Goal: Task Accomplishment & Management: Manage account settings

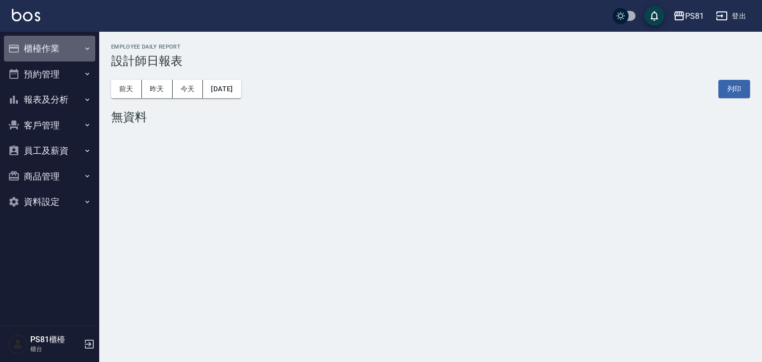
click at [38, 43] on button "櫃檯作業" at bounding box center [49, 49] width 91 height 26
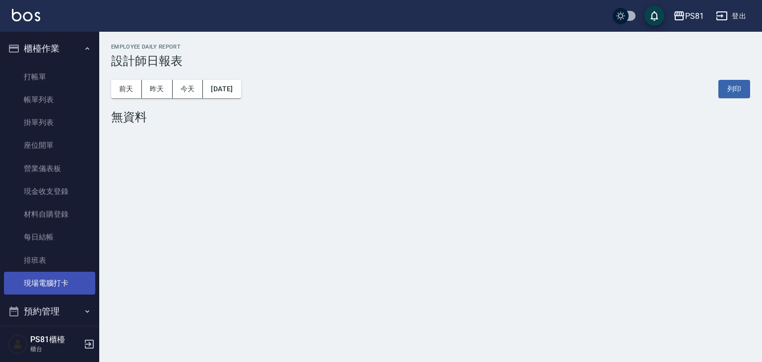
click at [77, 287] on link "現場電腦打卡" at bounding box center [49, 283] width 91 height 23
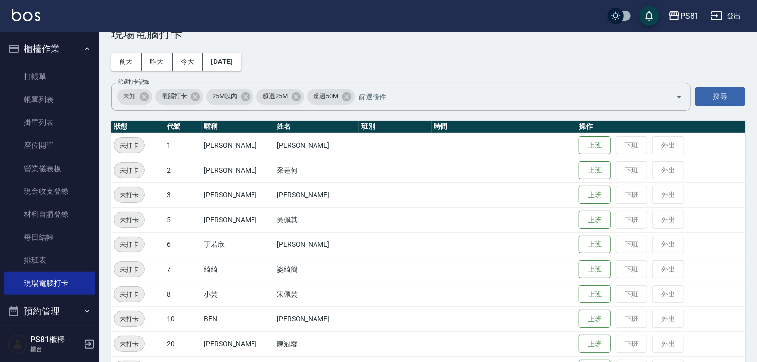
scroll to position [50, 0]
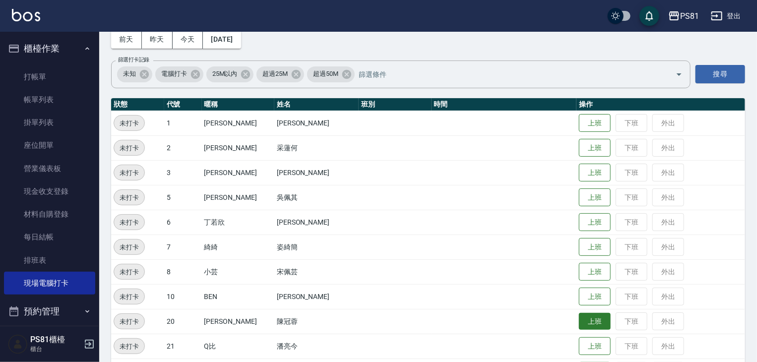
click at [585, 327] on button "上班" at bounding box center [595, 321] width 32 height 17
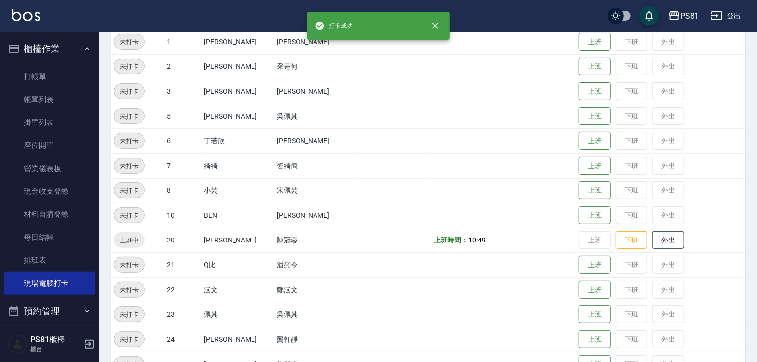
scroll to position [149, 0]
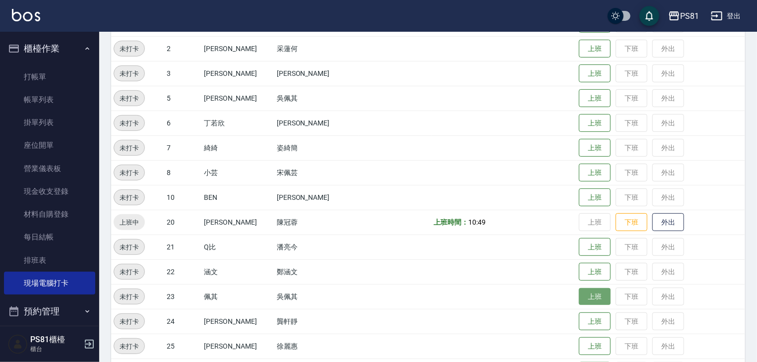
click at [579, 300] on button "上班" at bounding box center [595, 296] width 32 height 17
click at [619, 300] on button "下班" at bounding box center [632, 296] width 32 height 17
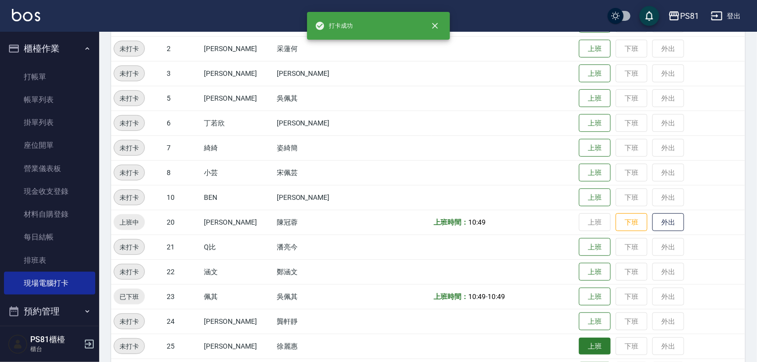
click at [579, 341] on button "上班" at bounding box center [595, 346] width 32 height 17
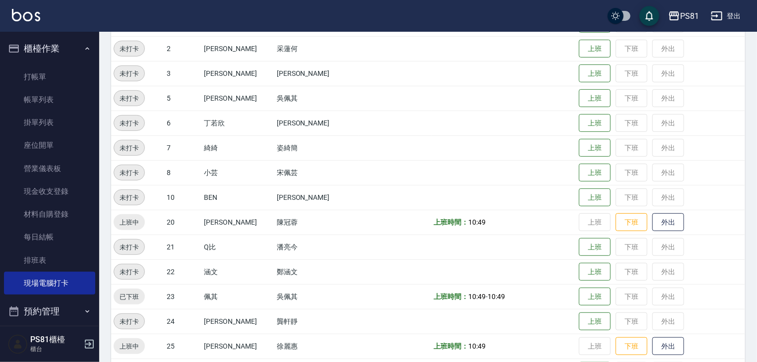
scroll to position [99, 0]
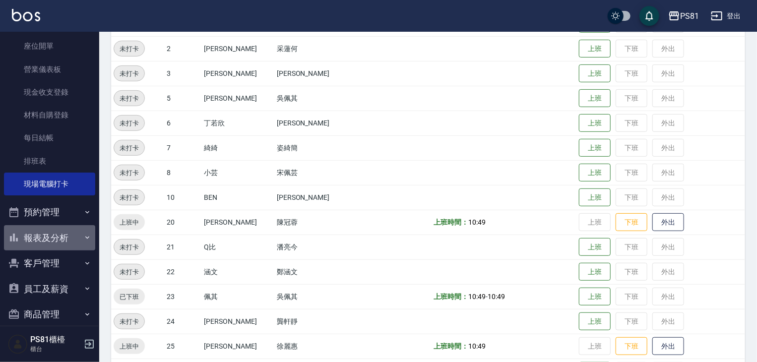
click at [50, 242] on button "報表及分析" at bounding box center [49, 238] width 91 height 26
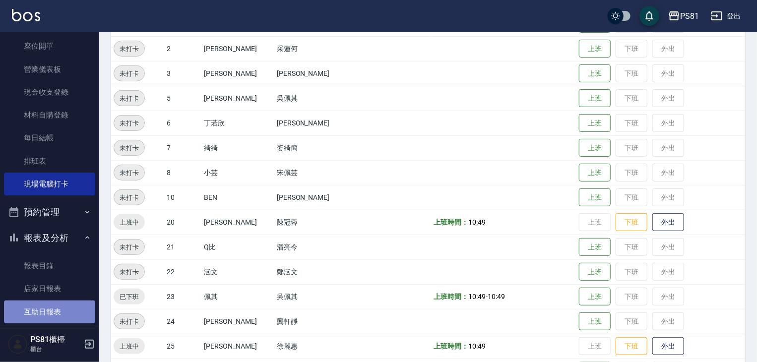
click at [62, 303] on link "互助日報表" at bounding box center [49, 312] width 91 height 23
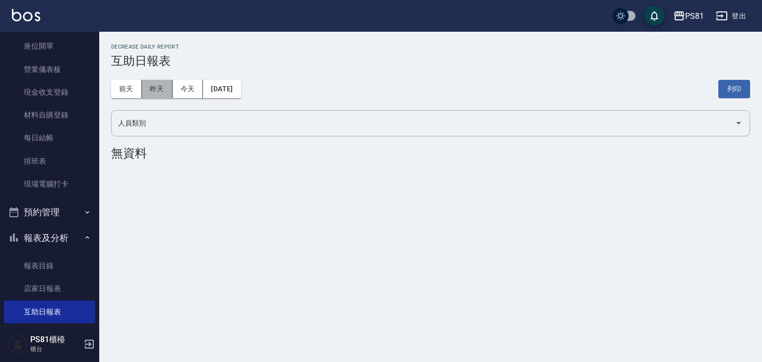
click at [155, 90] on button "昨天" at bounding box center [157, 89] width 31 height 18
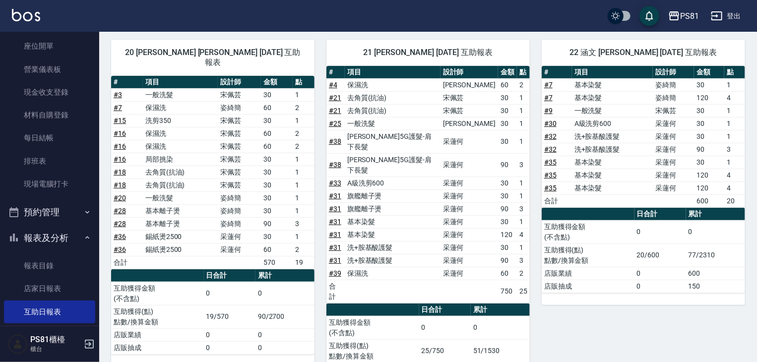
scroll to position [124, 0]
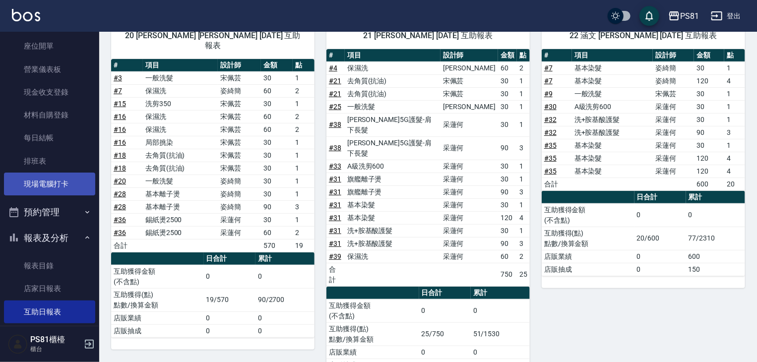
click at [64, 180] on link "現場電腦打卡" at bounding box center [49, 184] width 91 height 23
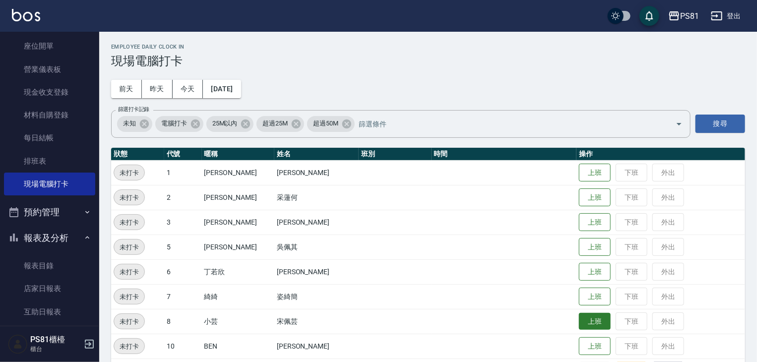
drag, startPoint x: 560, startPoint y: 322, endPoint x: 570, endPoint y: 322, distance: 9.4
click at [563, 322] on td at bounding box center [504, 321] width 145 height 25
click at [579, 322] on button "上班" at bounding box center [595, 321] width 32 height 17
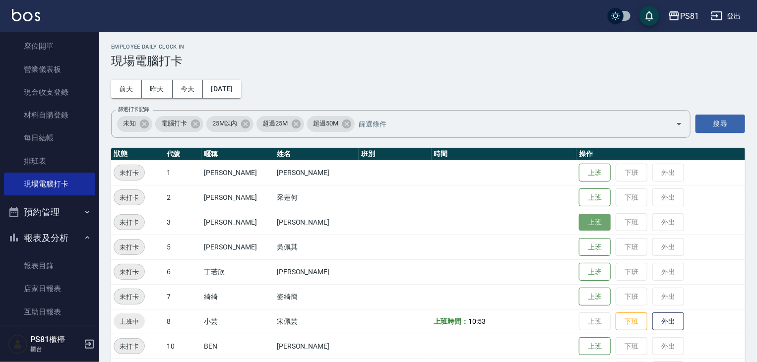
click at [591, 218] on button "上班" at bounding box center [595, 222] width 32 height 17
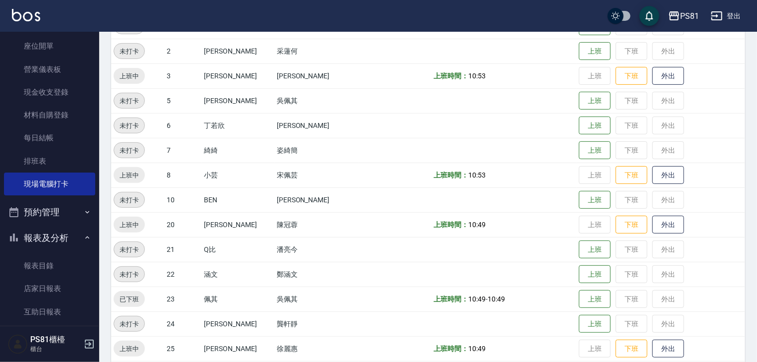
scroll to position [149, 0]
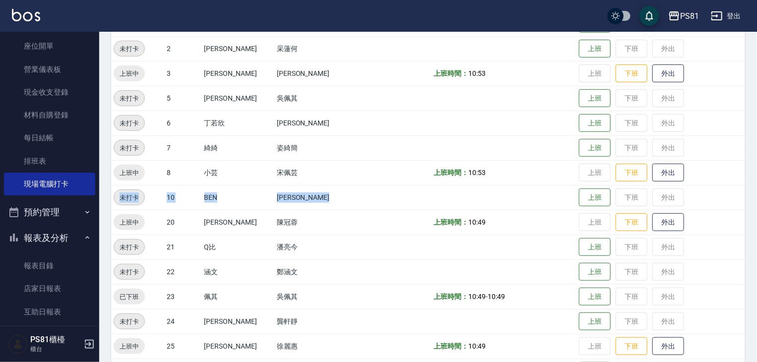
drag, startPoint x: 532, startPoint y: 187, endPoint x: 651, endPoint y: 240, distance: 130.1
click at [542, 185] on tbody "未打卡 1 [PERSON_NAME] [PERSON_NAME] 上班 下班 外出 未打卡 2 采[PERSON_NAME]何 上班 下班 外出 上班中 3…" at bounding box center [428, 234] width 634 height 447
drag, startPoint x: 651, startPoint y: 240, endPoint x: 403, endPoint y: 213, distance: 249.5
click at [404, 213] on tr "上班中 20 [PERSON_NAME] [PERSON_NAME] 上班時間： 10:49 上班 下班 外出" at bounding box center [428, 222] width 634 height 25
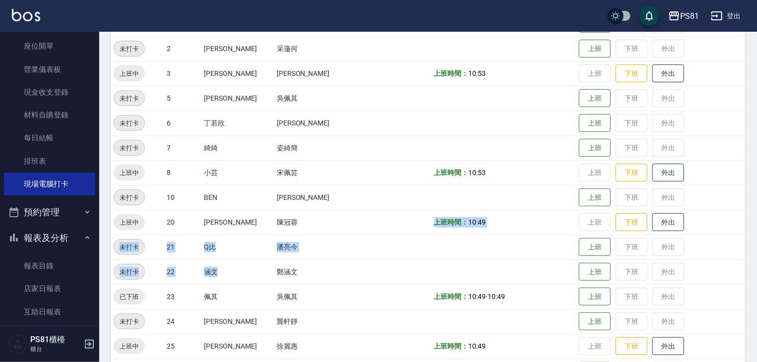
click at [232, 253] on tbody "未打卡 1 [PERSON_NAME] [PERSON_NAME] 上班 下班 外出 未打卡 2 采[PERSON_NAME]何 上班 下班 外出 上班中 3…" at bounding box center [428, 234] width 634 height 447
drag, startPoint x: 354, startPoint y: 264, endPoint x: 0, endPoint y: 352, distance: 364.4
click at [276, 289] on tbody "未打卡 1 [PERSON_NAME] [PERSON_NAME] 上班 下班 外出 未打卡 2 采[PERSON_NAME]何 上班 下班 外出 上班中 3…" at bounding box center [428, 234] width 634 height 447
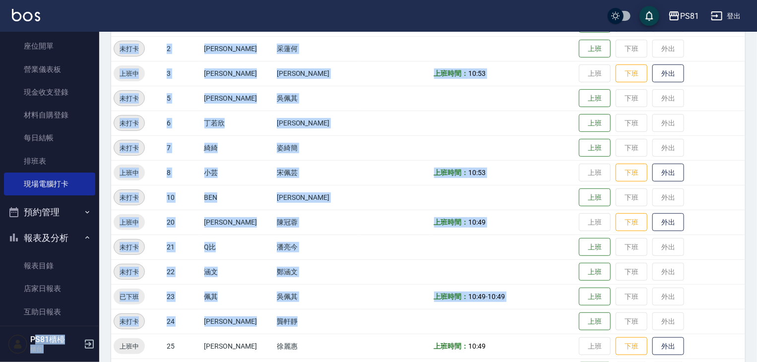
drag, startPoint x: 0, startPoint y: 352, endPoint x: 312, endPoint y: 351, distance: 311.6
click at [77, 339] on div "PS81 登出 櫃檯作業 打帳單 帳單列表 掛單列表 座位開單 營業儀表板 現金收支登錄 材料自購登錄 每日結帳 排班表 現場電腦打卡 預約管理 預約管理 單…" at bounding box center [378, 160] width 757 height 619
click at [531, 255] on td at bounding box center [504, 247] width 145 height 25
click at [581, 248] on button "上班" at bounding box center [595, 247] width 32 height 17
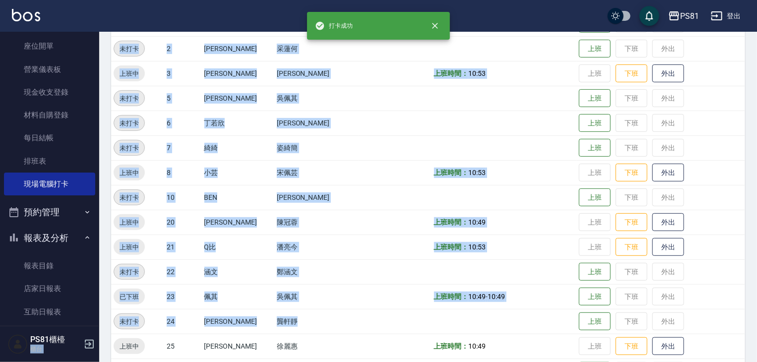
drag, startPoint x: 253, startPoint y: 241, endPoint x: 288, endPoint y: 238, distance: 35.3
click at [274, 241] on td "潘亮今" at bounding box center [316, 247] width 84 height 25
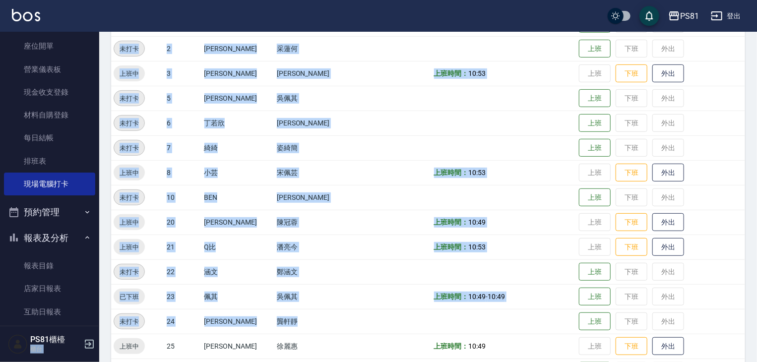
click at [318, 237] on td "潘亮今" at bounding box center [316, 247] width 84 height 25
click at [316, 237] on td "潘亮今" at bounding box center [316, 247] width 84 height 25
click at [432, 103] on td at bounding box center [504, 98] width 145 height 25
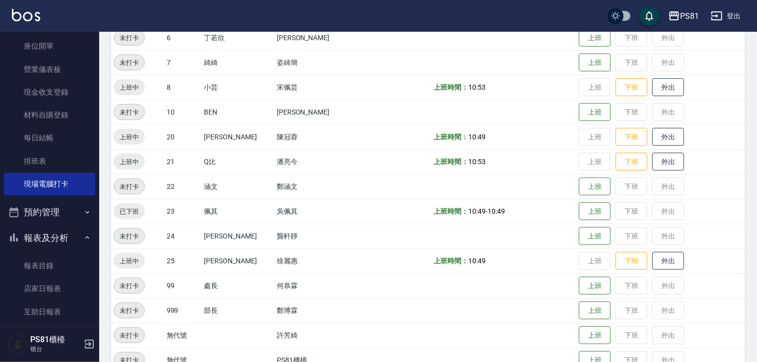
scroll to position [248, 0]
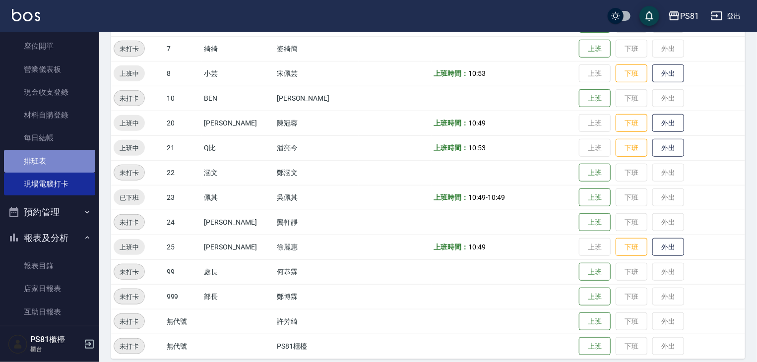
click at [52, 159] on link "排班表" at bounding box center [49, 161] width 91 height 23
